Goal: Information Seeking & Learning: Find contact information

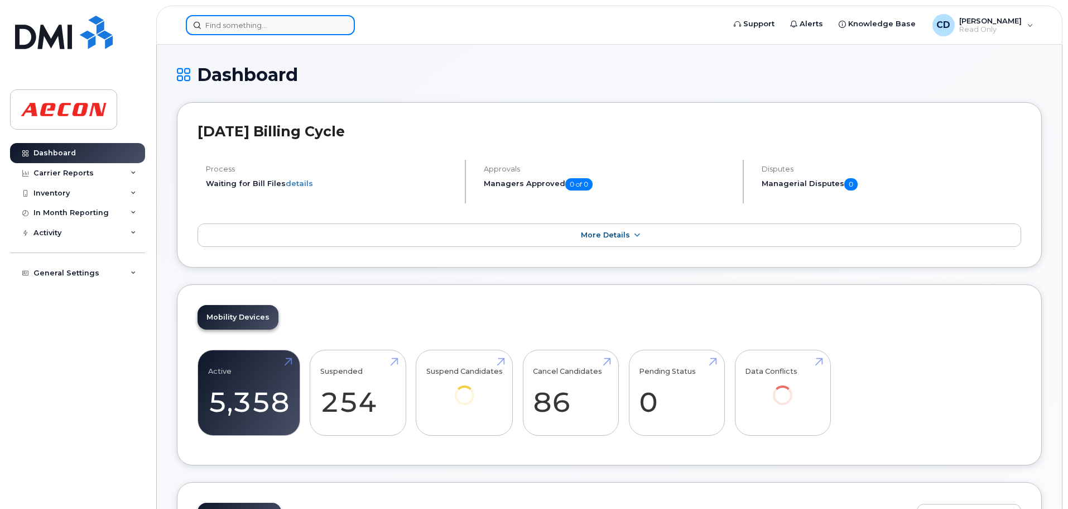
click at [281, 21] on input at bounding box center [270, 25] width 169 height 20
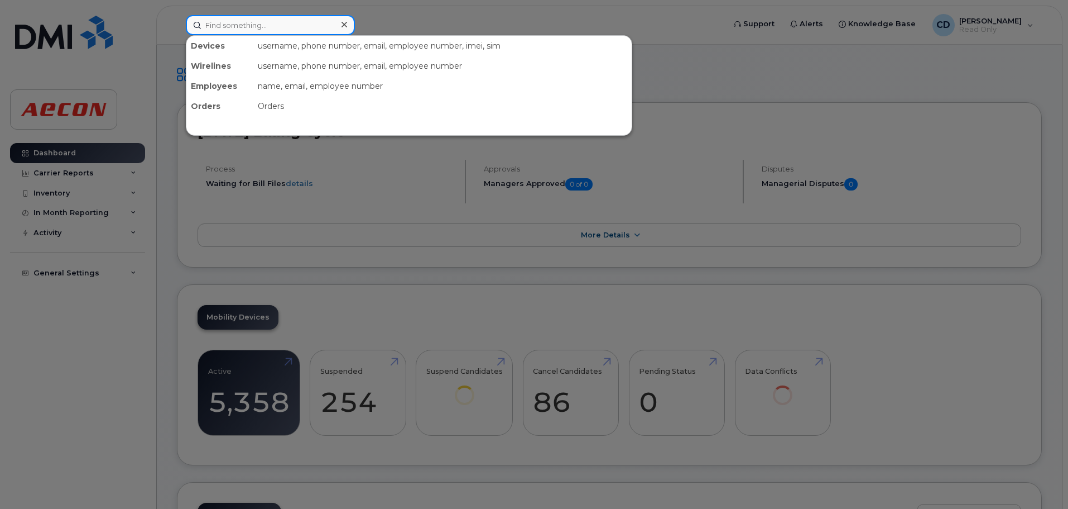
paste input "[PHONE_NUMBER]"
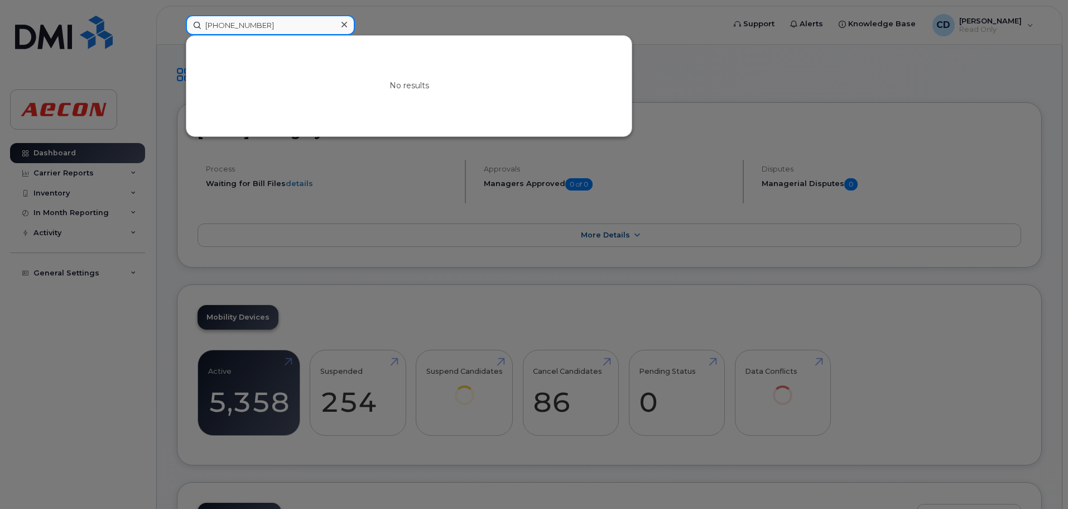
drag, startPoint x: 247, startPoint y: 23, endPoint x: 159, endPoint y: 17, distance: 88.4
click at [177, 17] on div "[PHONE_NUMBER] No results" at bounding box center [451, 25] width 549 height 20
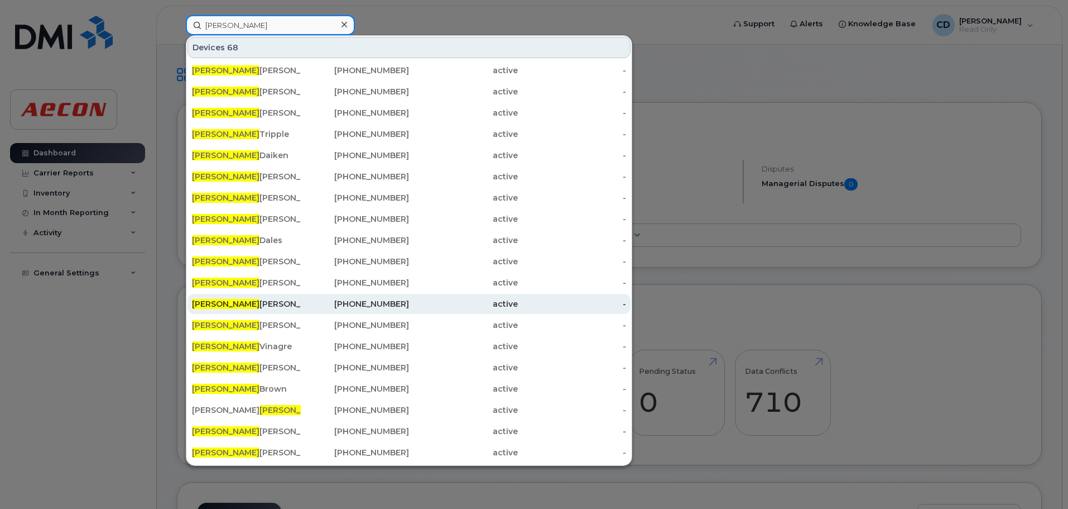
scroll to position [108, 0]
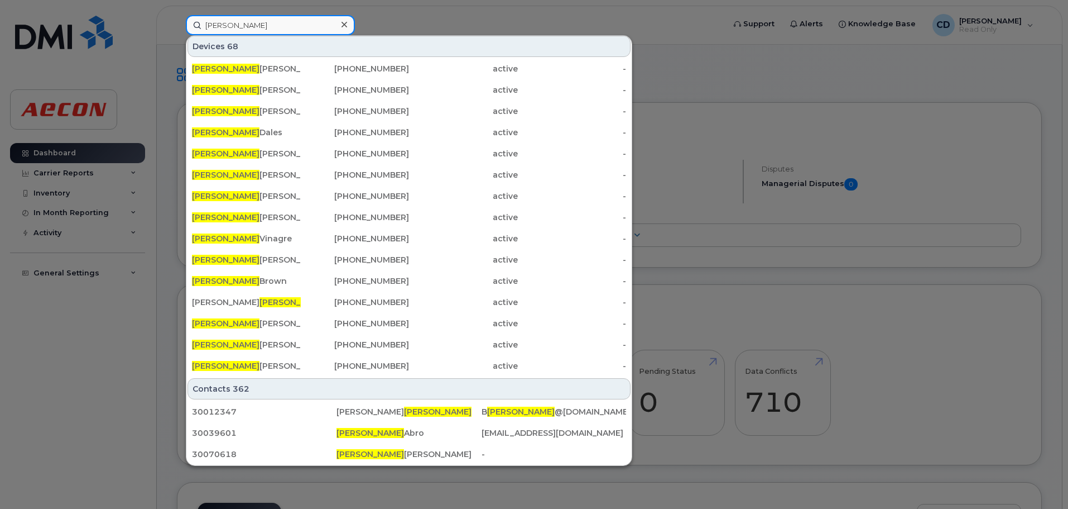
click at [300, 27] on input "[PERSON_NAME]" at bounding box center [270, 25] width 169 height 20
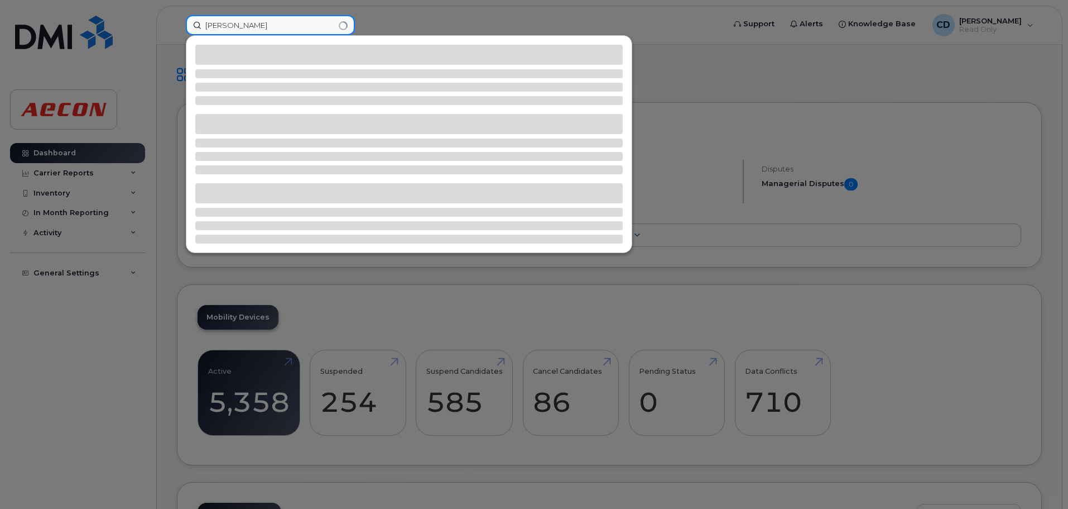
scroll to position [0, 0]
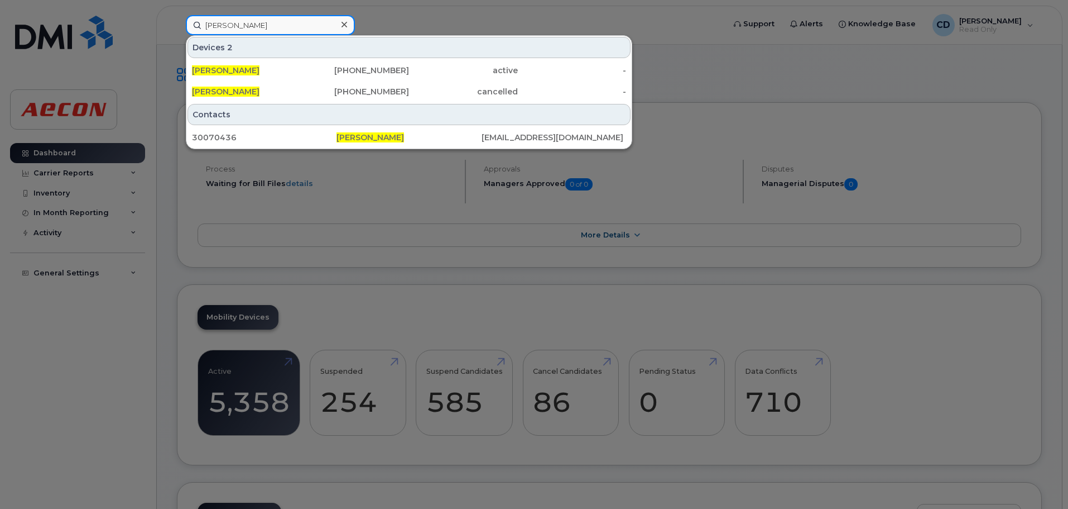
type input "[PERSON_NAME]"
click at [310, 69] on div "[PHONE_NUMBER]" at bounding box center [355, 70] width 109 height 11
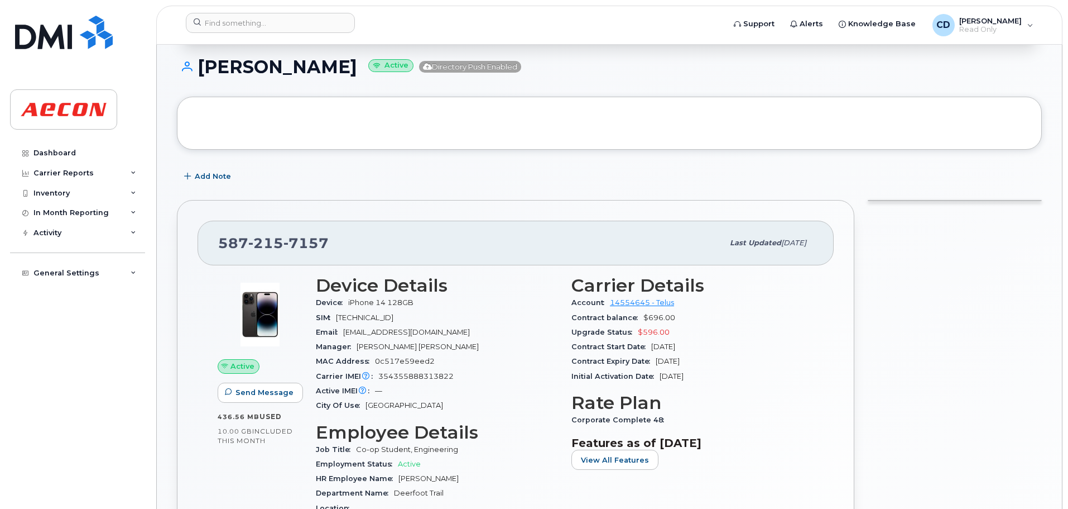
scroll to position [112, 0]
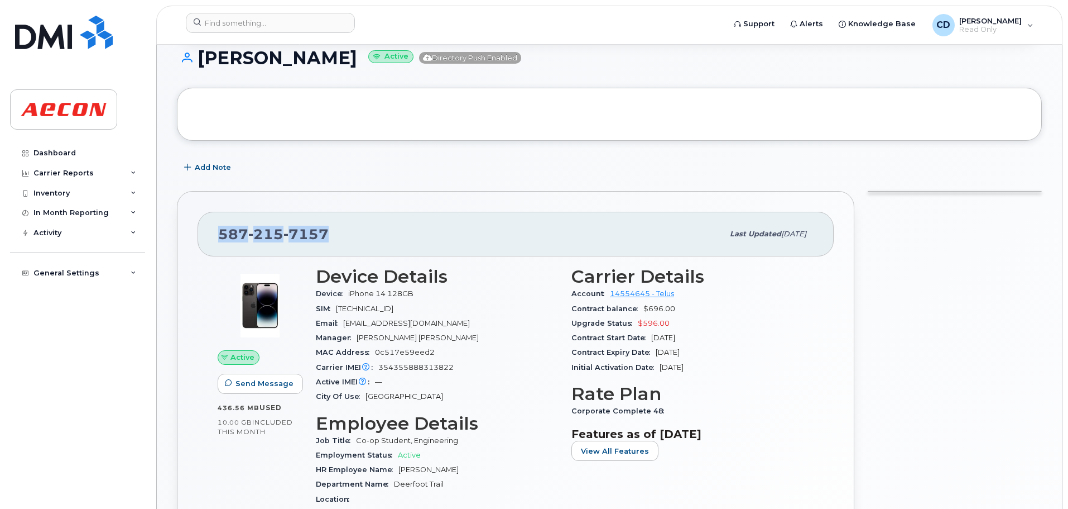
drag, startPoint x: 355, startPoint y: 229, endPoint x: 213, endPoint y: 225, distance: 142.4
click at [213, 225] on div "[PHONE_NUMBER] Last updated [DATE]" at bounding box center [516, 234] width 636 height 45
copy span "587 215 7157"
